Goal: Information Seeking & Learning: Learn about a topic

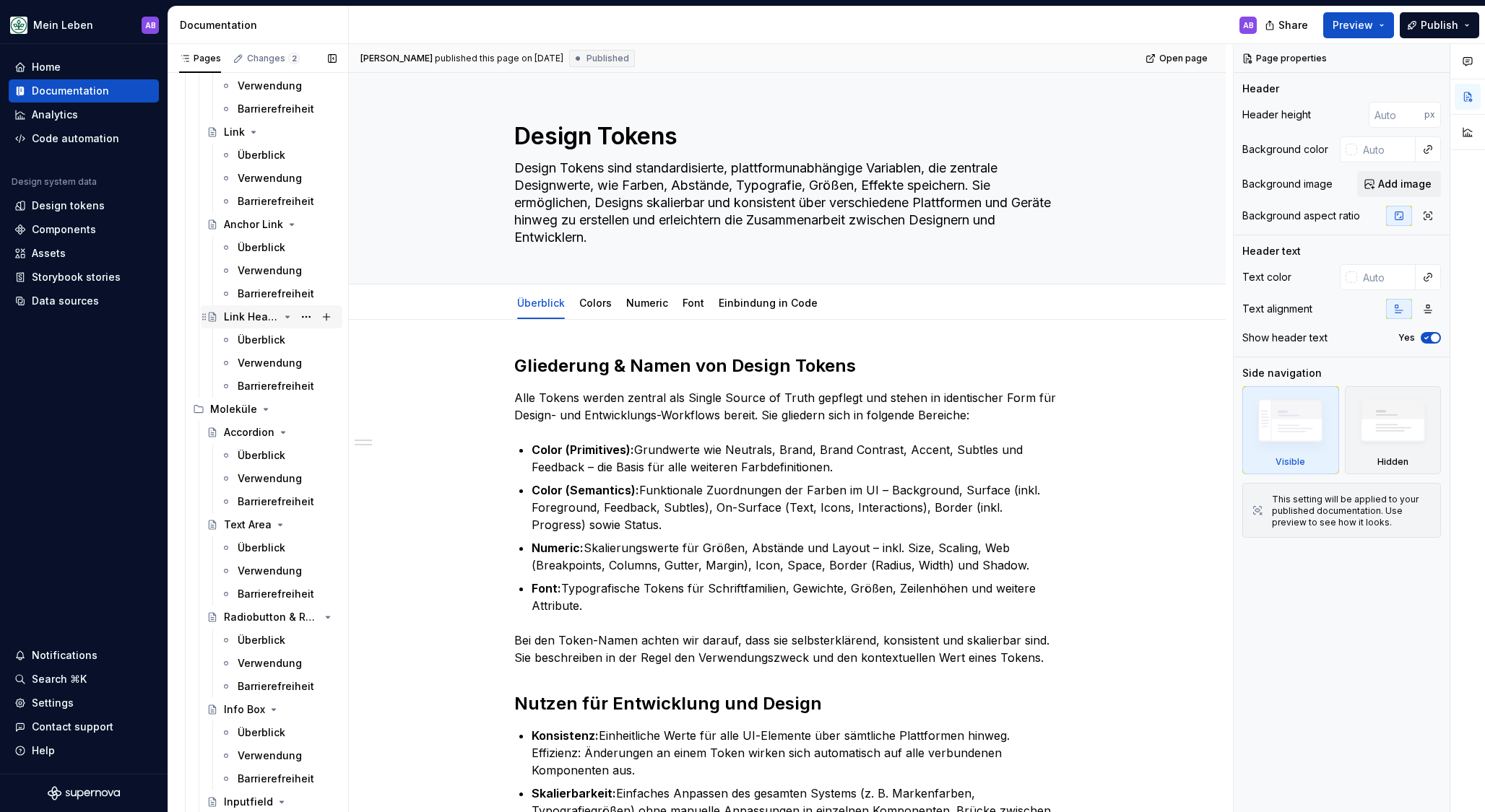
scroll to position [811, 0]
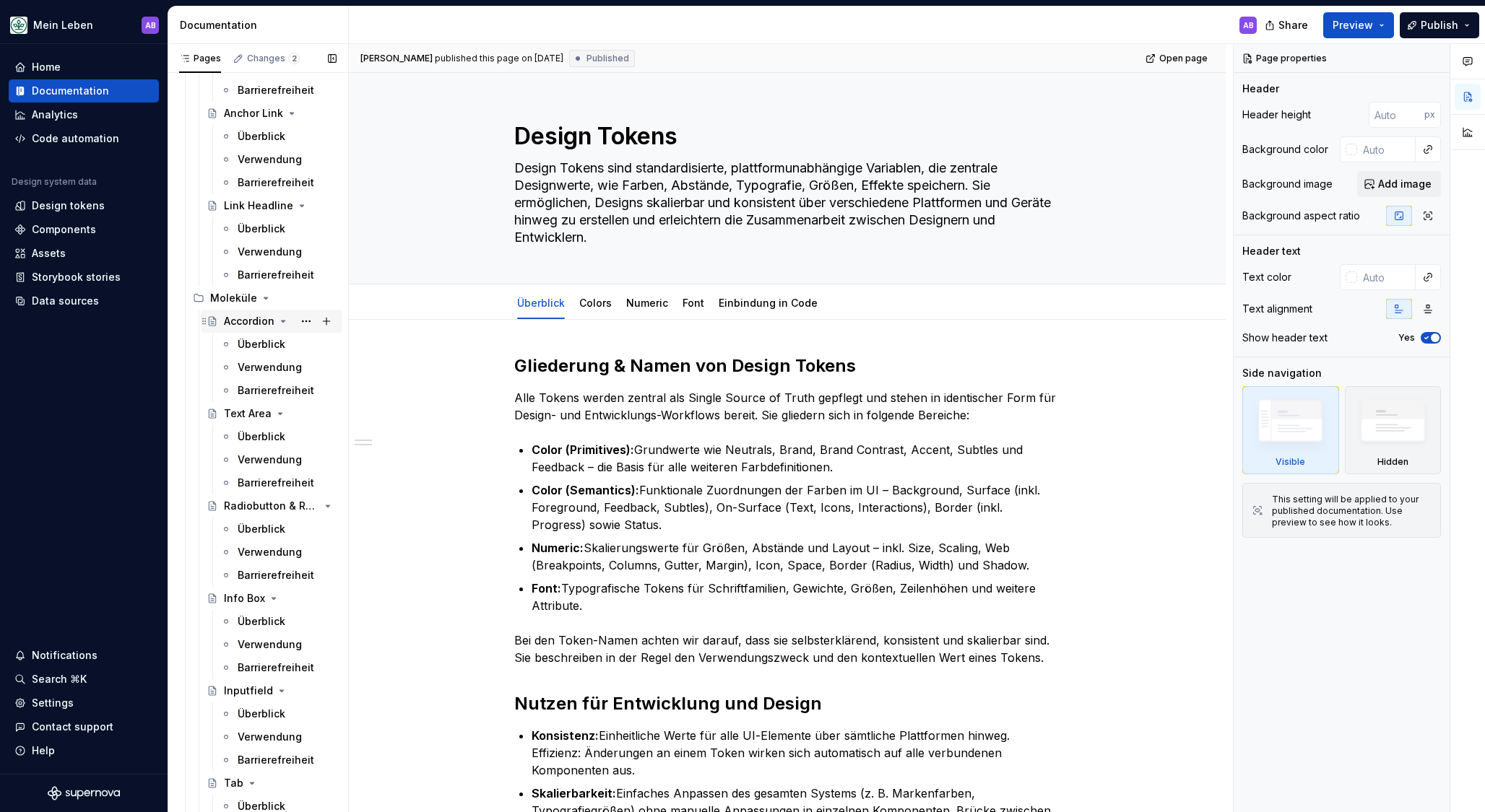
click at [237, 314] on div "Accordion" at bounding box center [249, 321] width 51 height 14
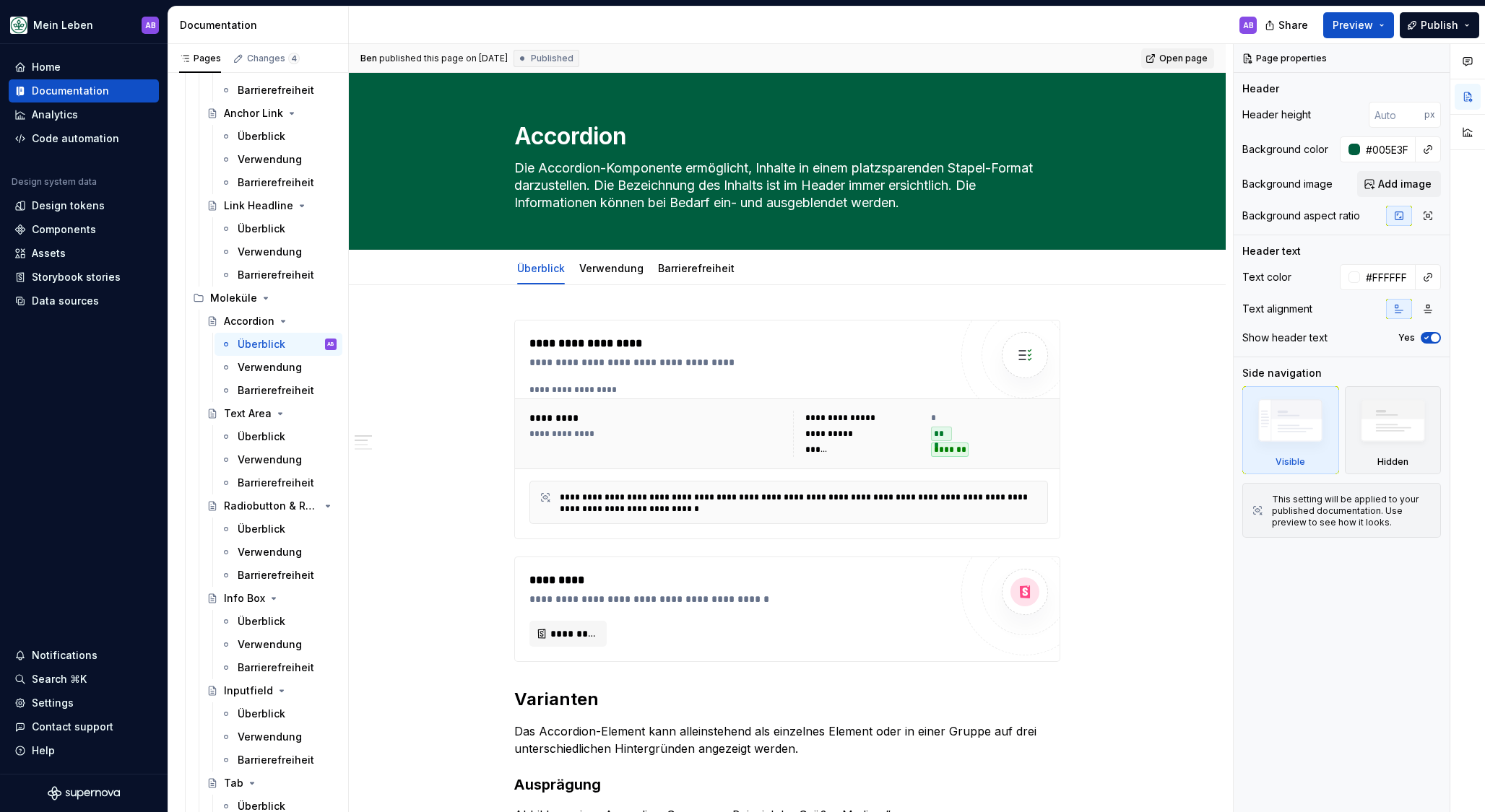
click at [1187, 56] on span "Open page" at bounding box center [1183, 58] width 48 height 11
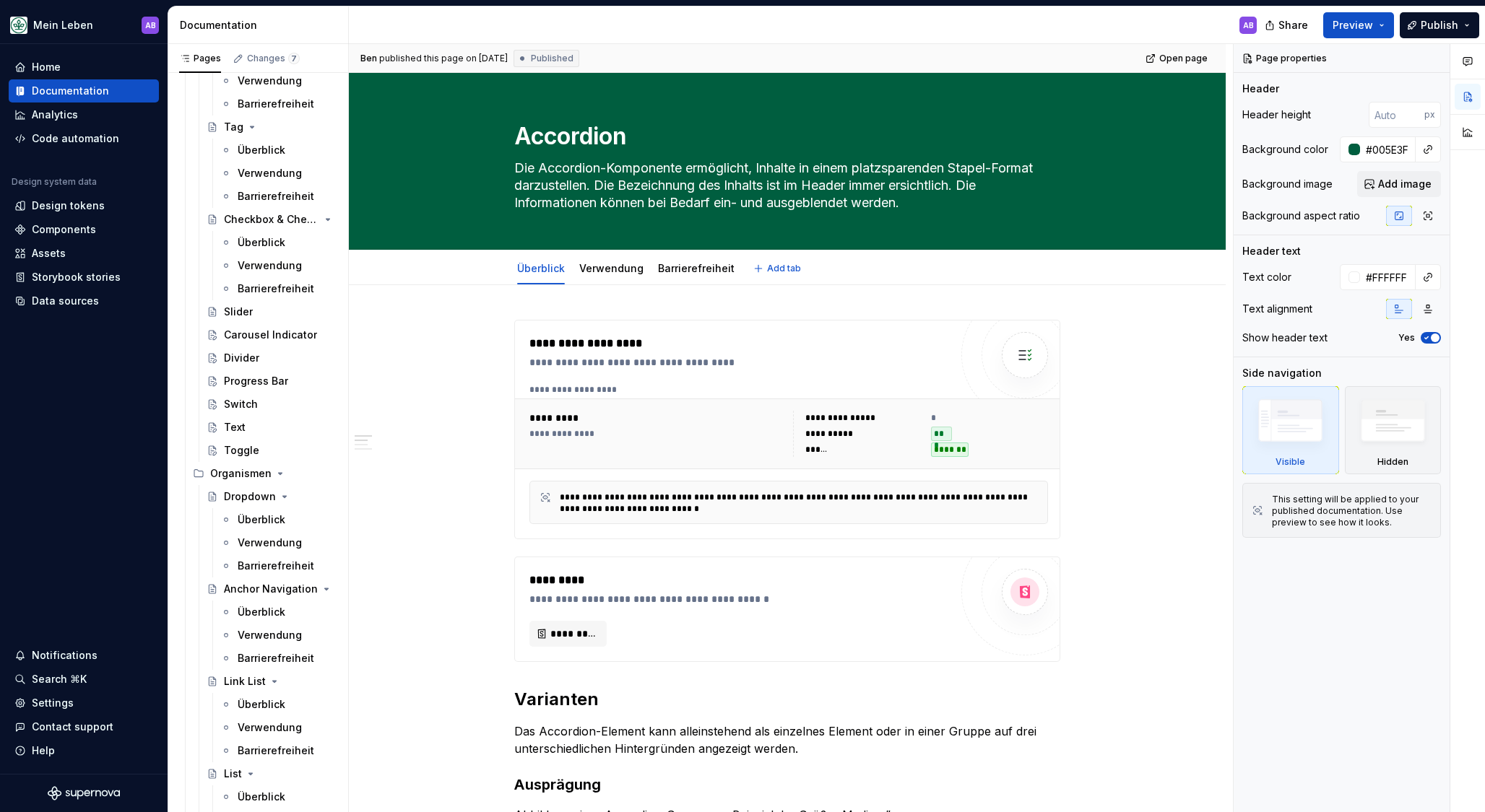
scroll to position [2257, 0]
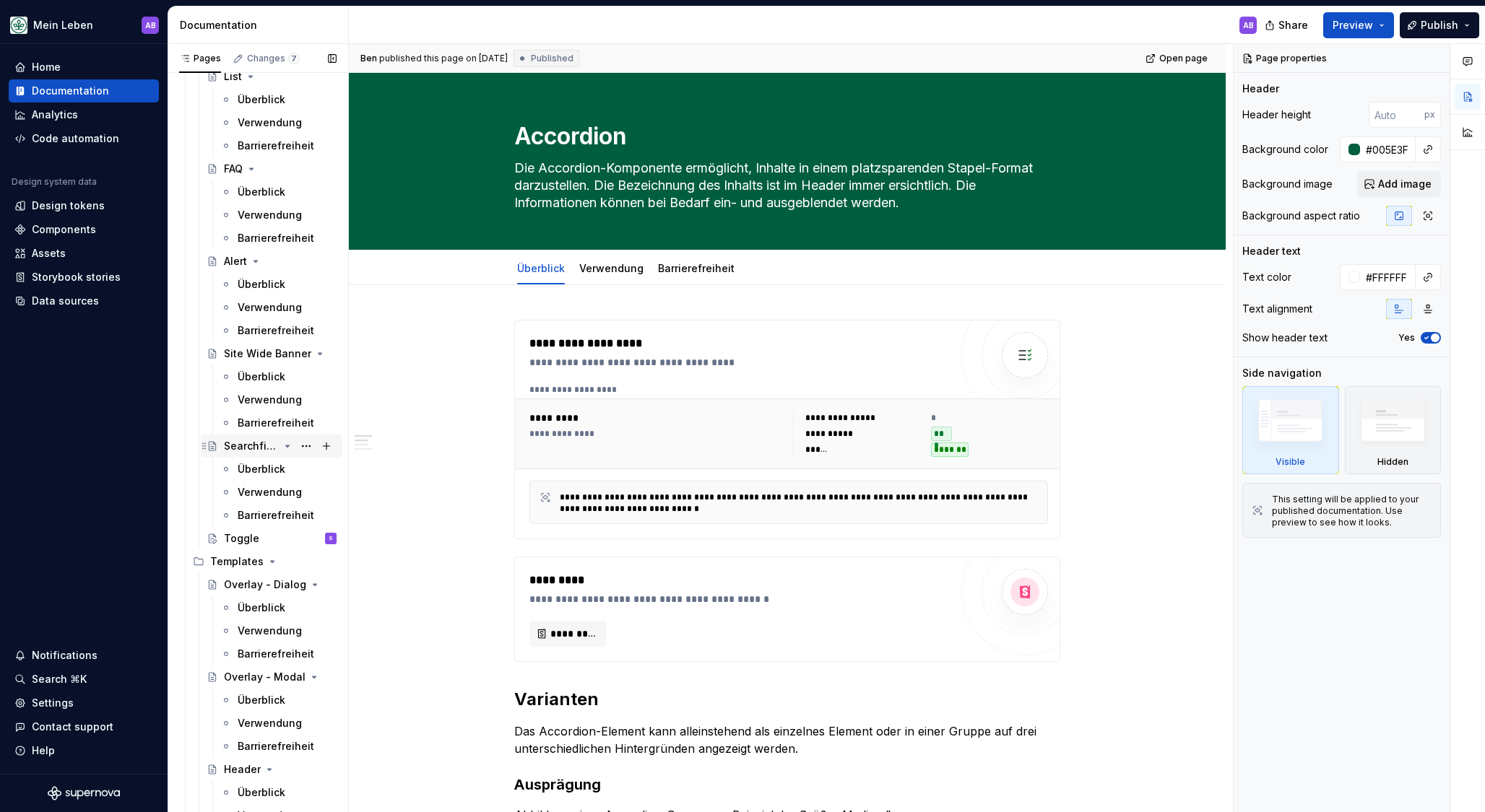
click at [241, 450] on div "Searchfield & -bar" at bounding box center [251, 445] width 55 height 14
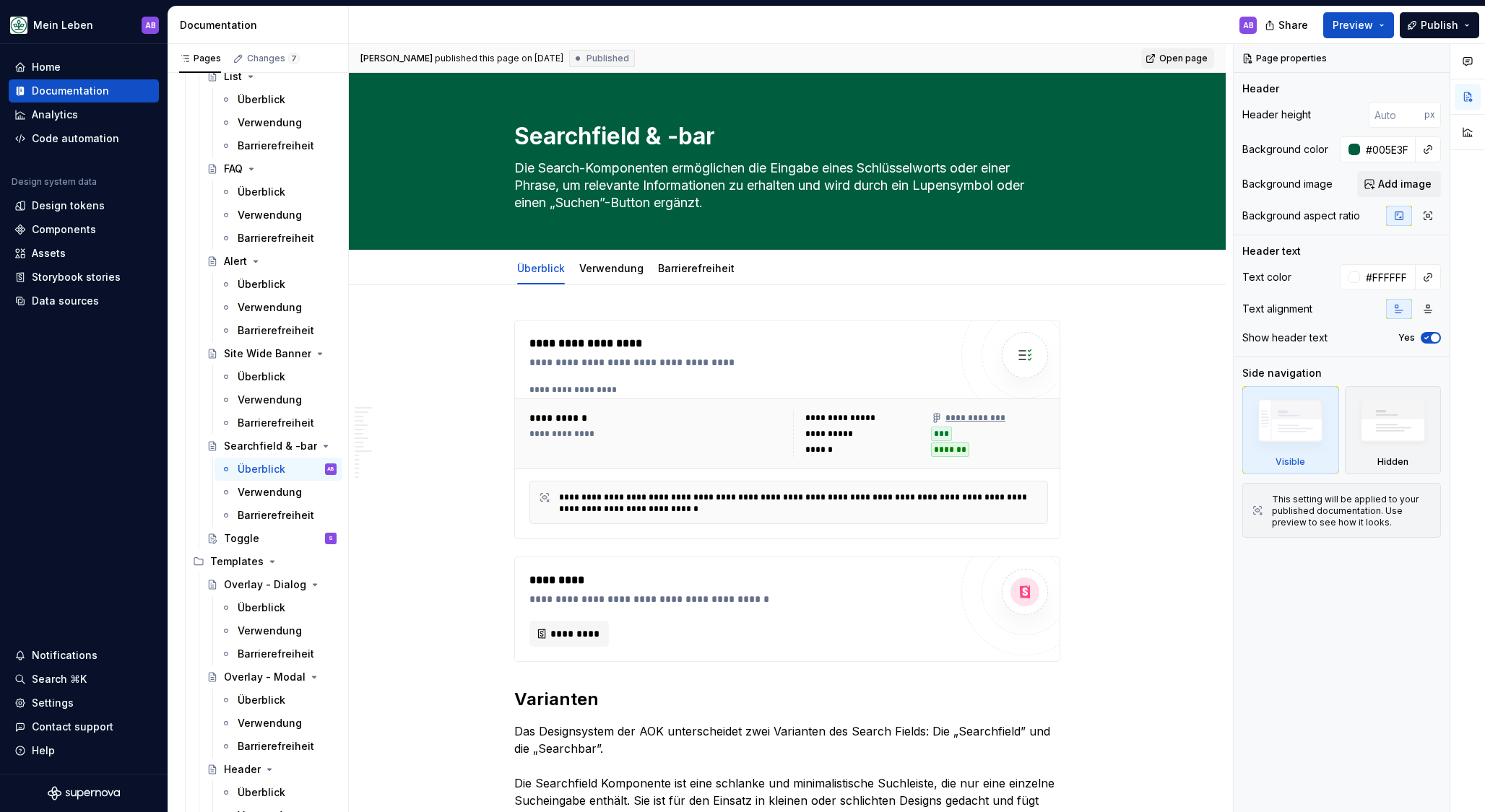
click at [1164, 65] on link "Open page" at bounding box center [1177, 58] width 73 height 20
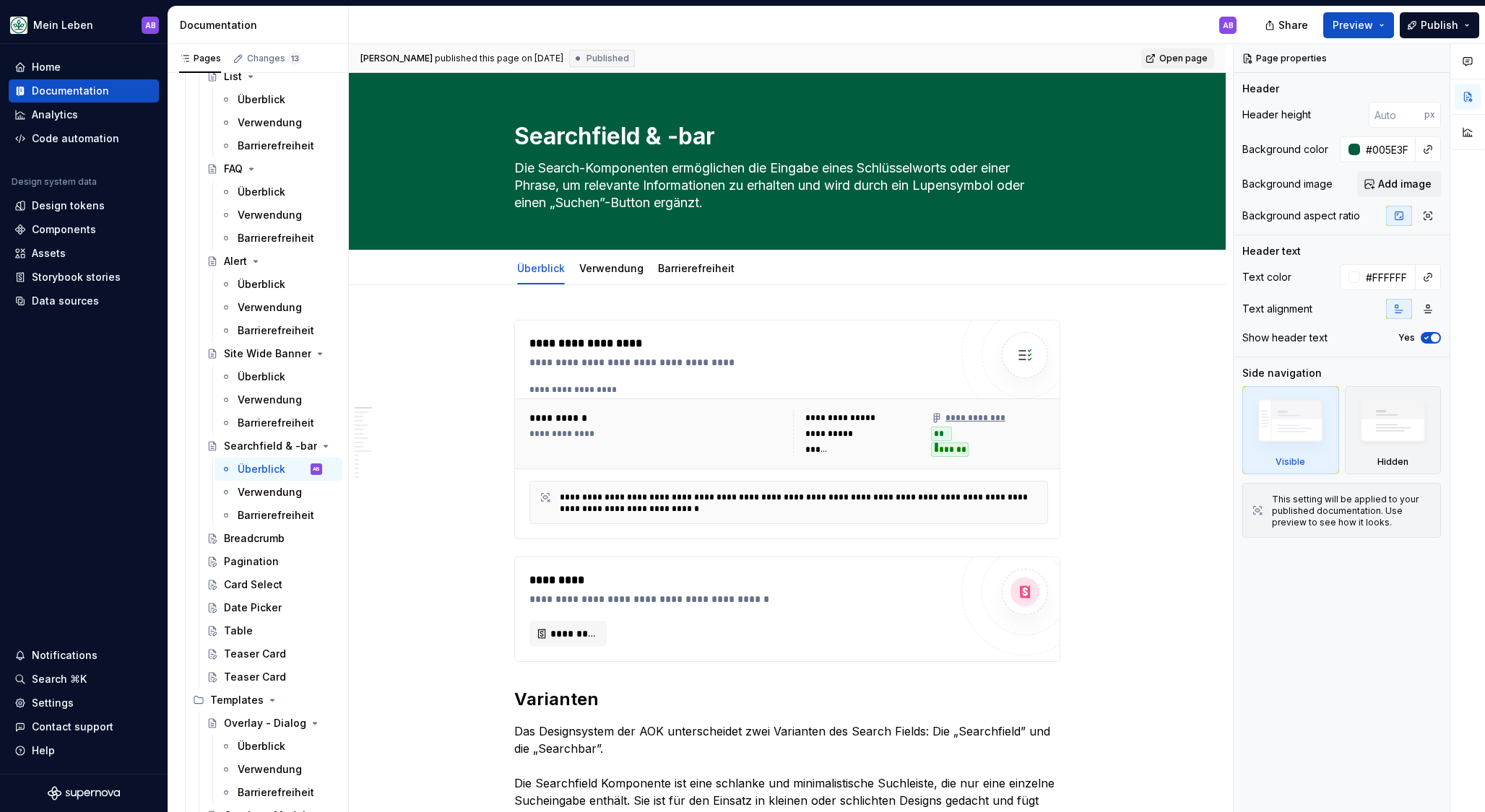
type textarea "*"
